Goal: Check status: Check status

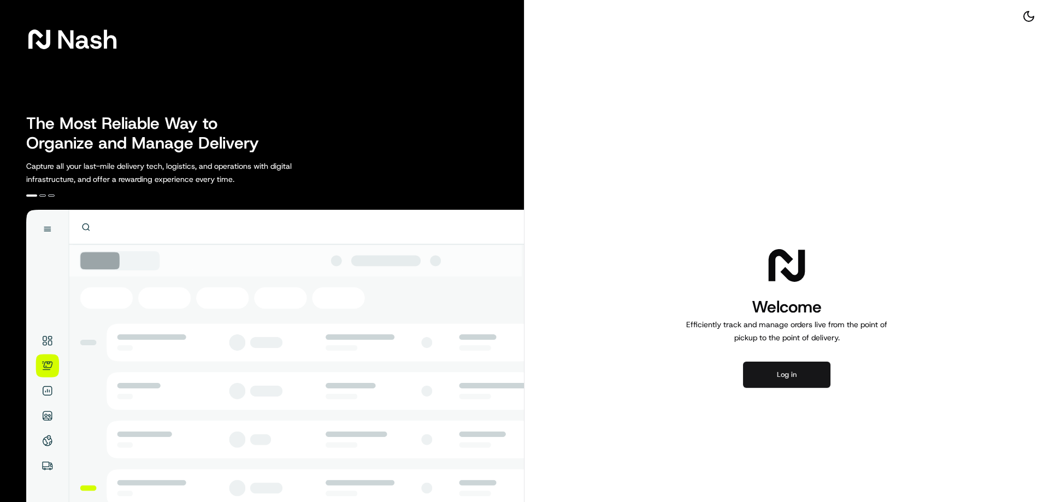
click at [784, 374] on button "Log in" at bounding box center [786, 375] width 87 height 26
